Goal: Navigation & Orientation: Understand site structure

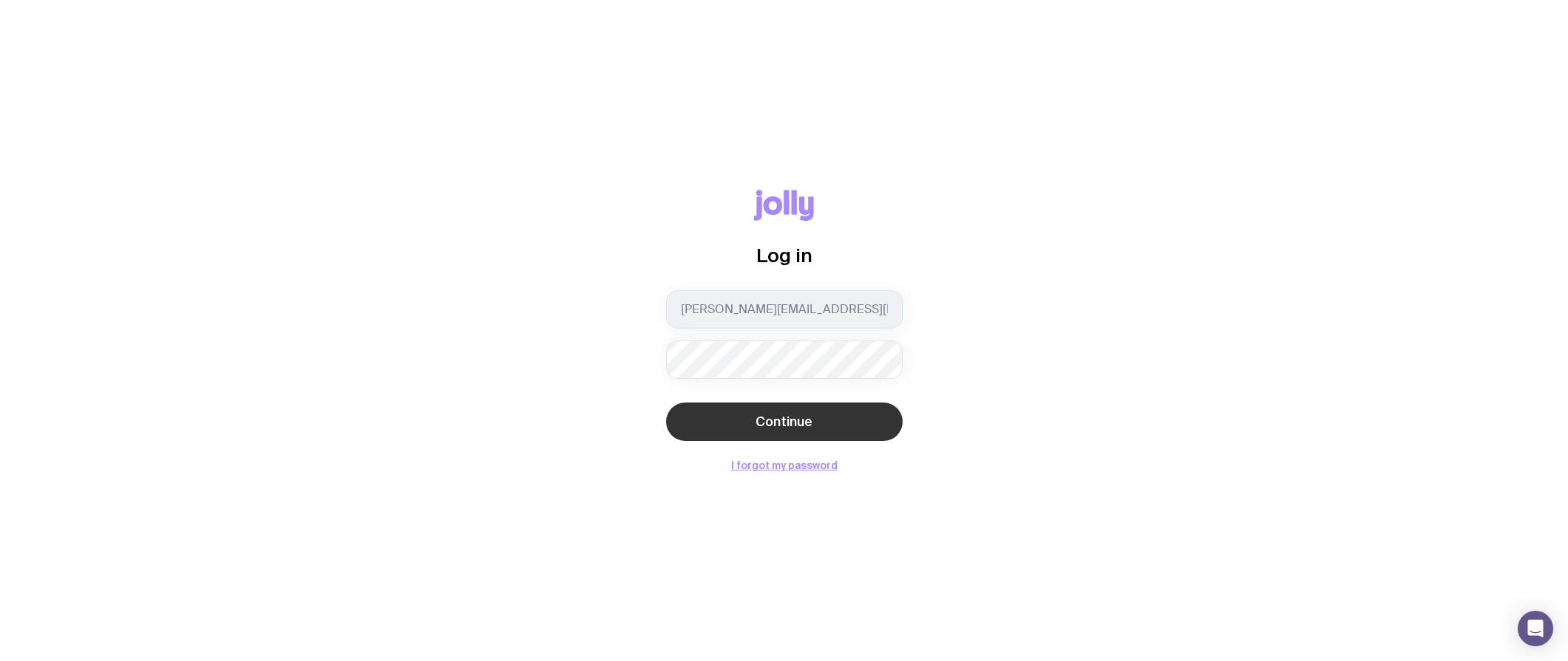
click at [768, 433] on button "Continue" at bounding box center [784, 421] width 237 height 39
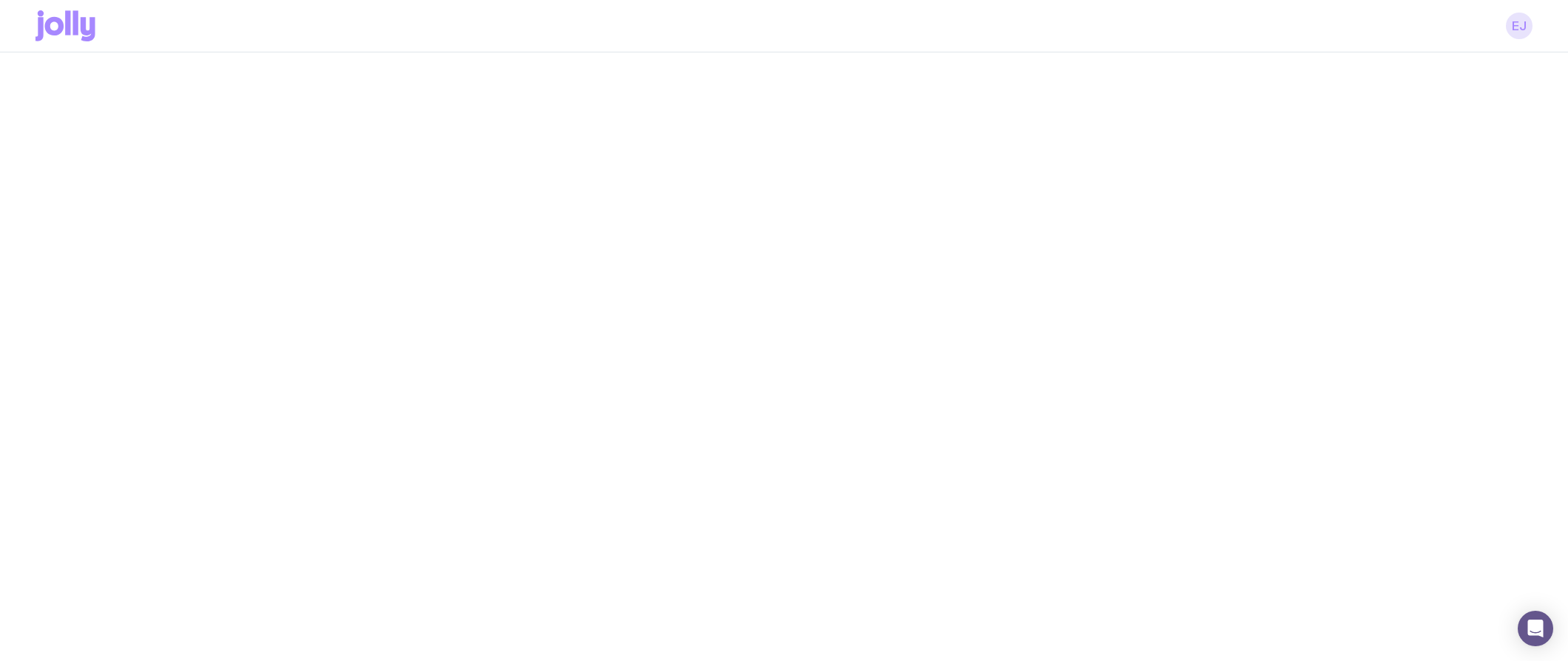
click at [1512, 24] on link "EJ" at bounding box center [1519, 26] width 27 height 27
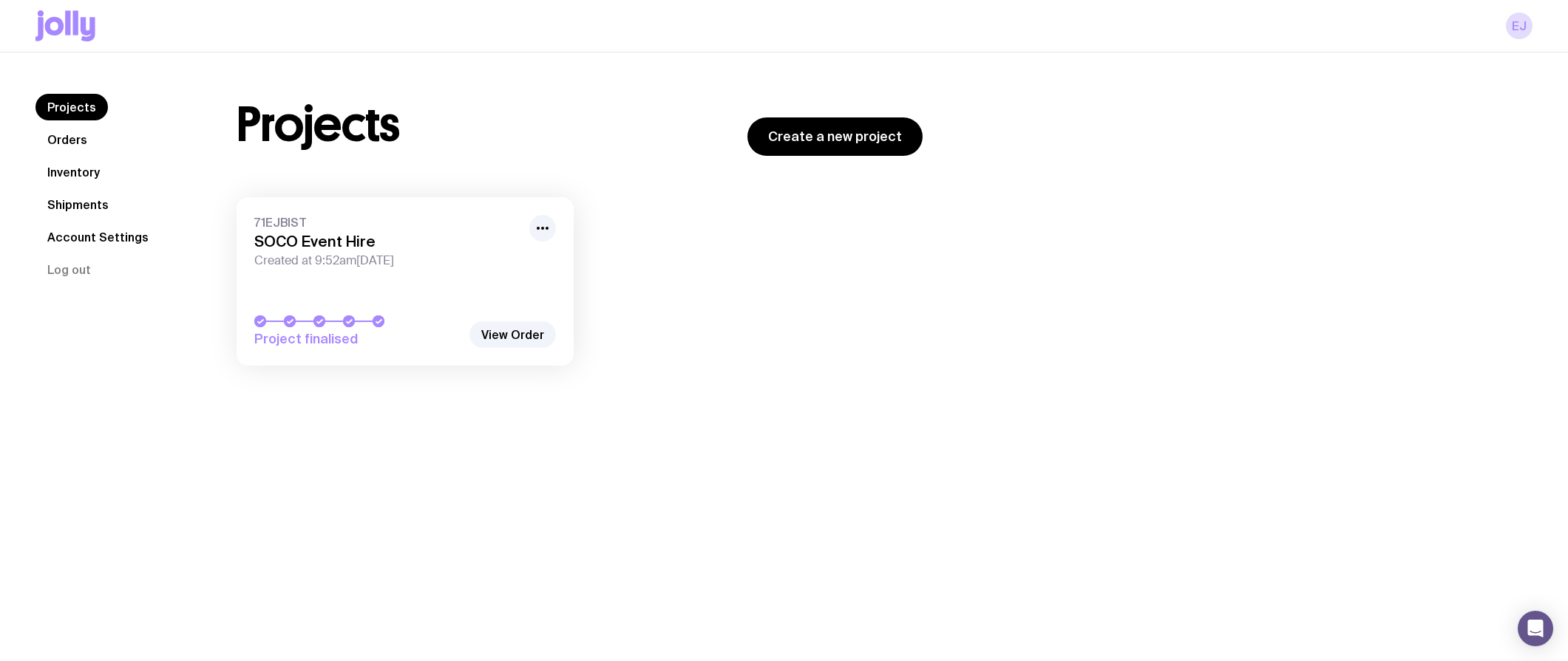
click at [70, 135] on link "Orders" at bounding box center [67, 140] width 64 height 27
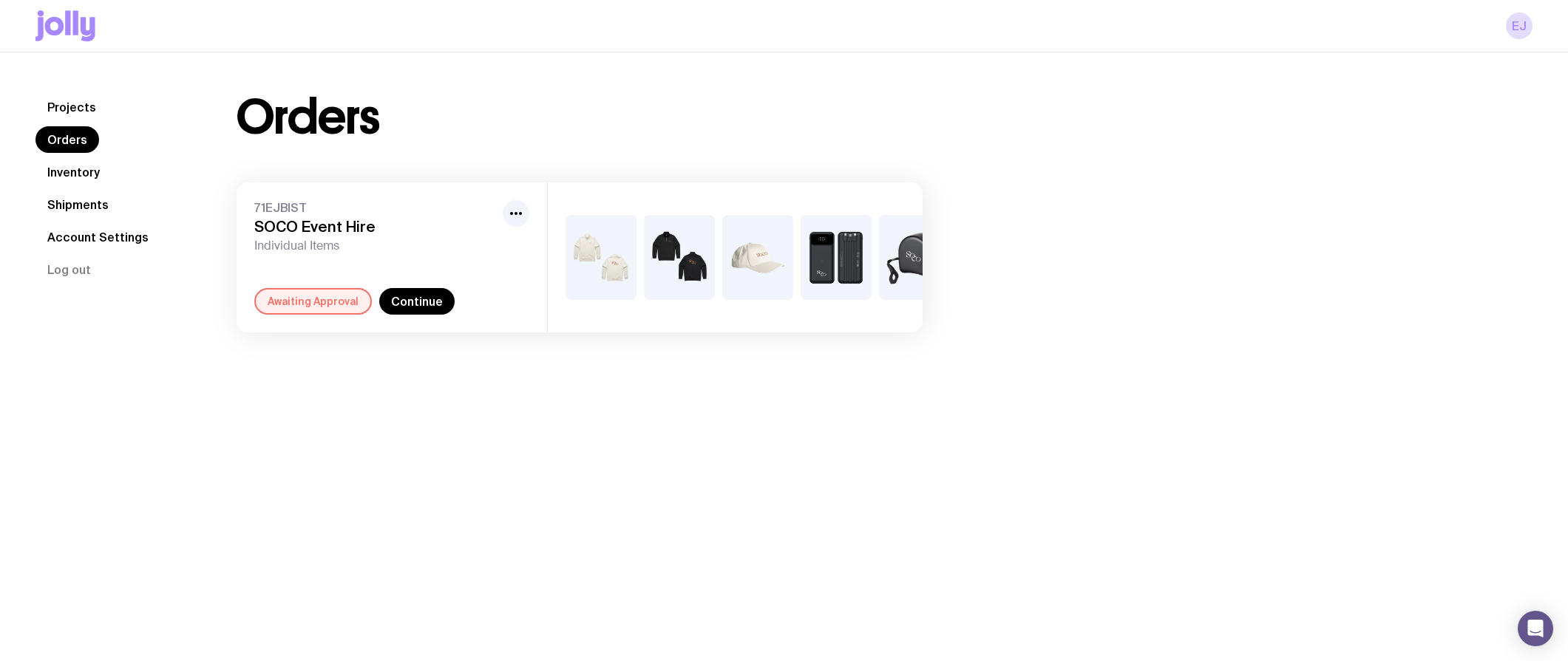
click at [70, 170] on link "Inventory" at bounding box center [73, 172] width 77 height 27
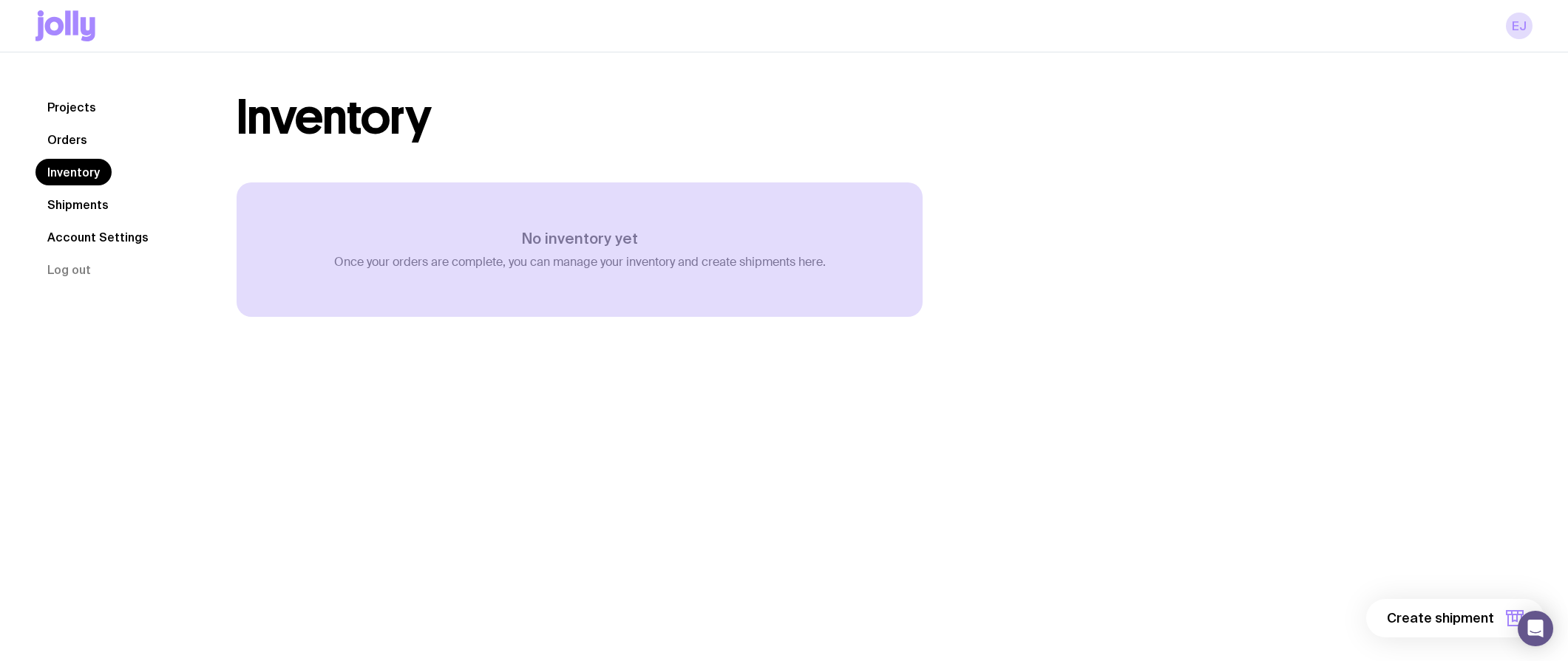
click at [72, 204] on link "Shipments" at bounding box center [77, 204] width 85 height 27
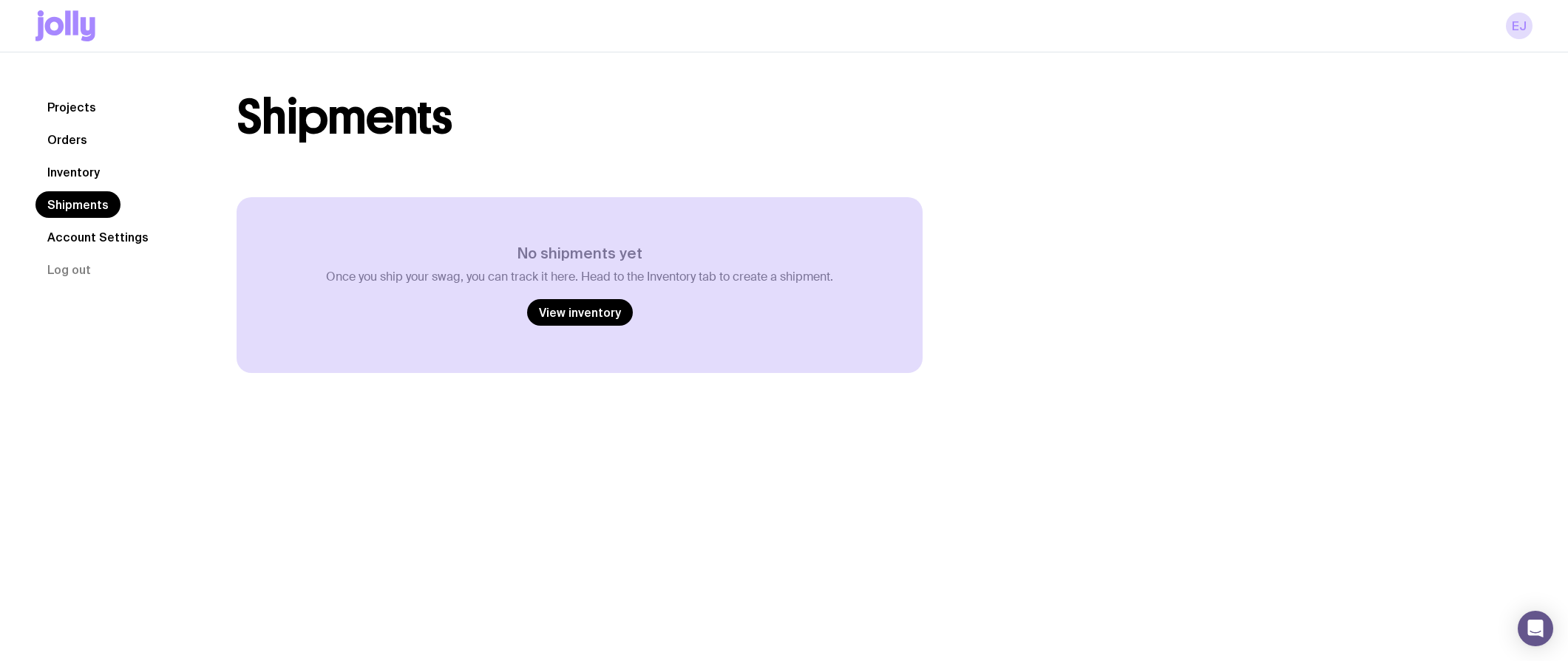
click at [76, 104] on link "Projects" at bounding box center [71, 107] width 72 height 27
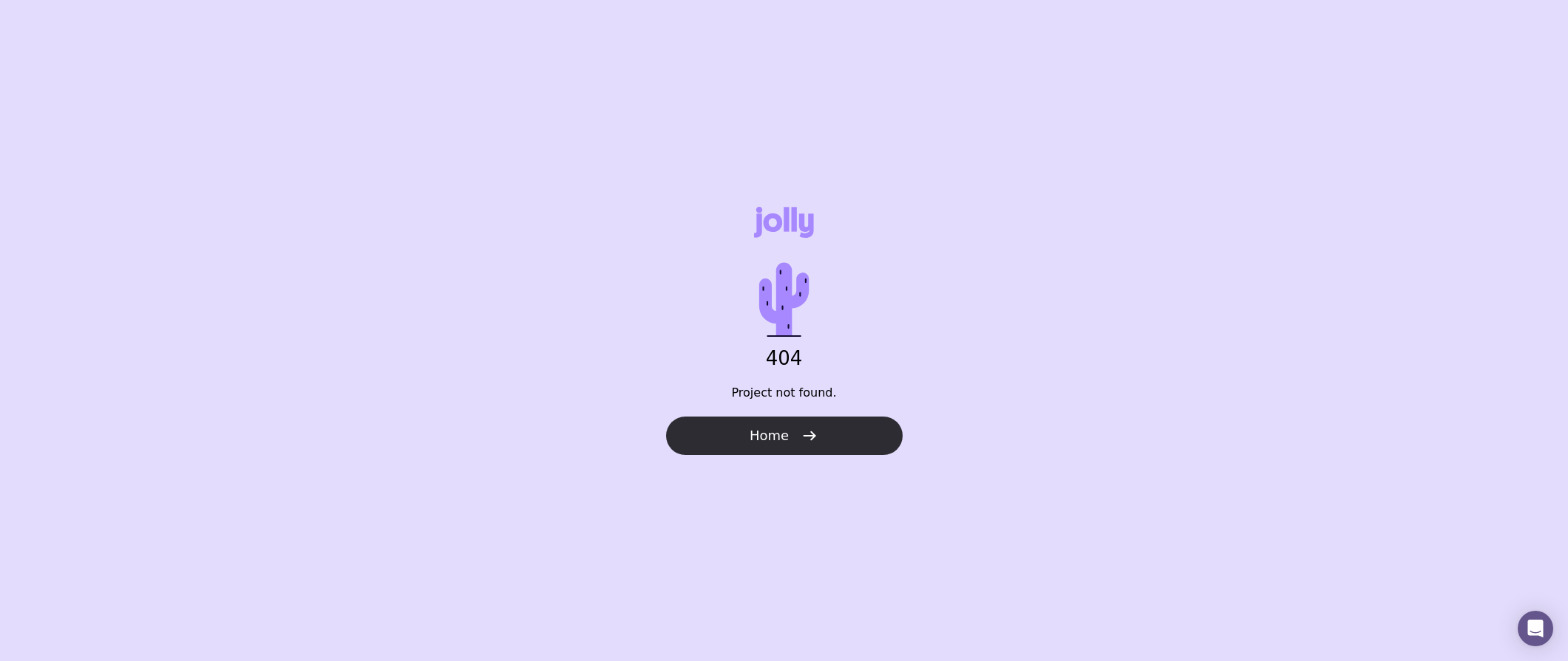
click at [780, 438] on span "Home" at bounding box center [769, 436] width 39 height 18
